Goal: Navigation & Orientation: Go to known website

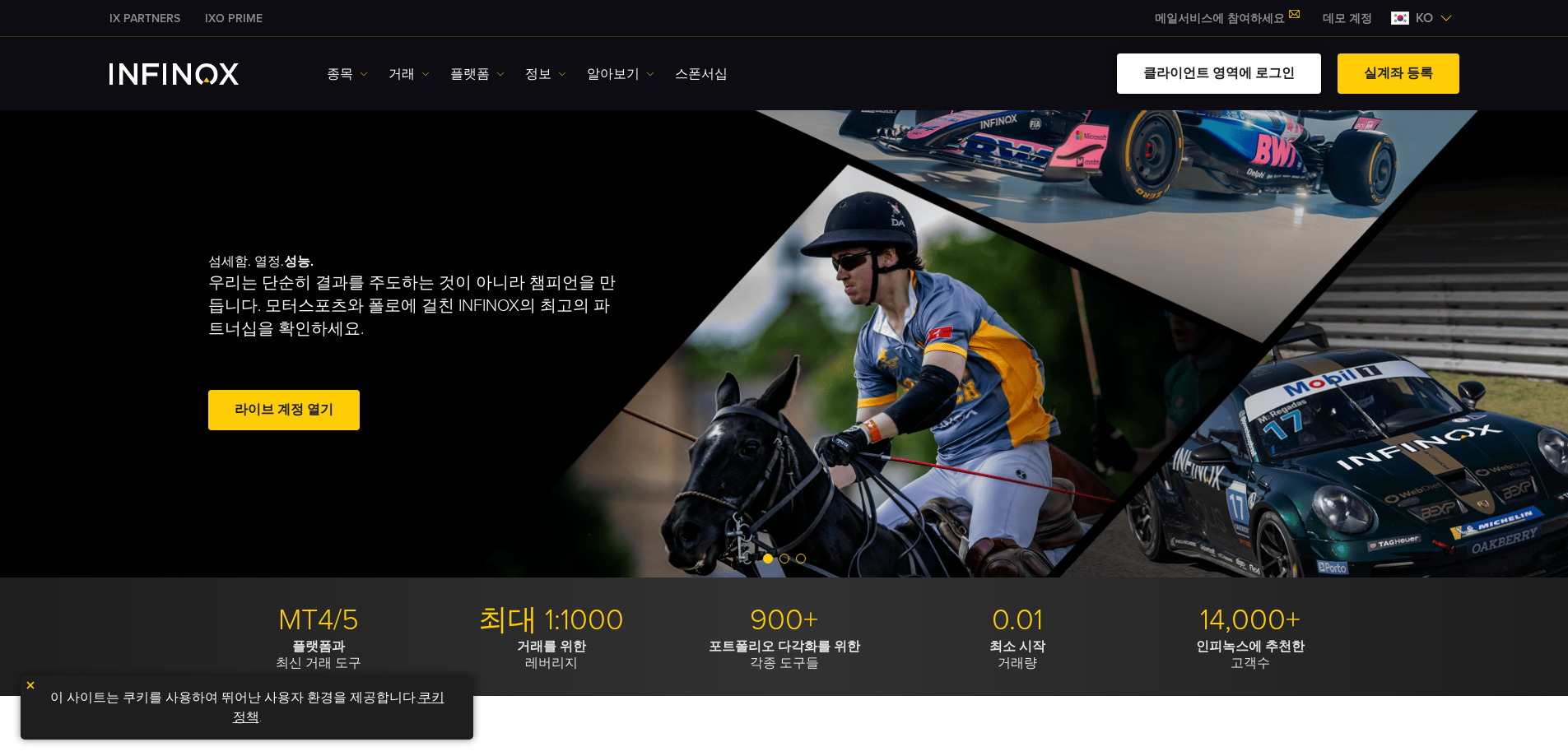
click at [1233, 71] on link "클라이언트 영역에 로그인" at bounding box center [1219, 73] width 204 height 41
